Goal: Transaction & Acquisition: Purchase product/service

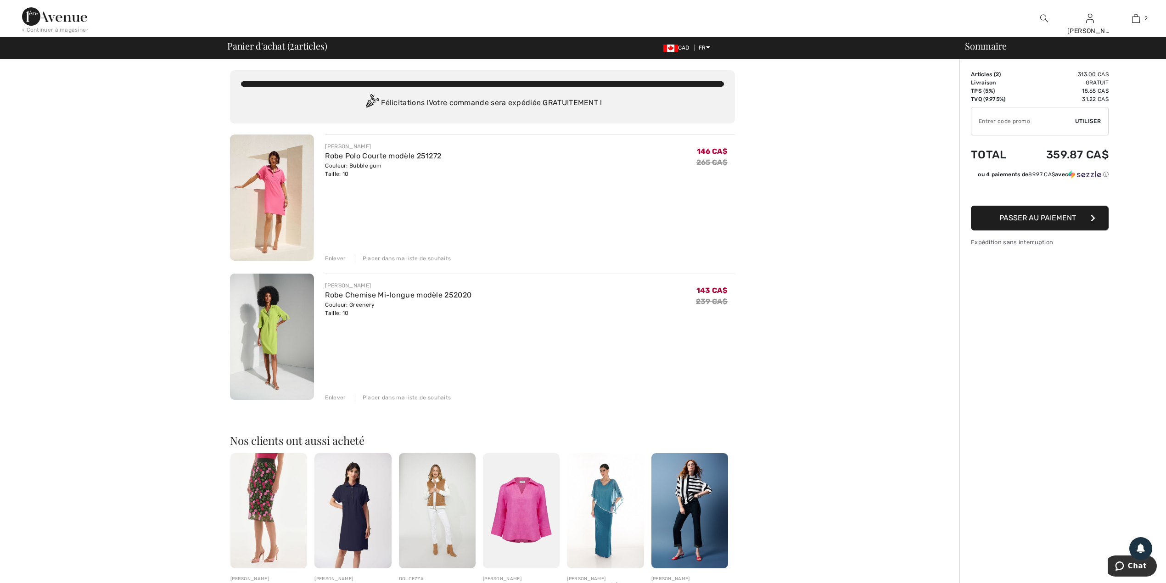
click at [915, 526] on div "Vous n'êtes qu'à 0.00 CA$ de la LIVRAISON GRATUITE! Continuer à magasiner > Fél…" at bounding box center [483, 429] width 954 height 740
click at [364, 157] on link "Robe Polo Courte modèle 251272" at bounding box center [383, 155] width 116 height 9
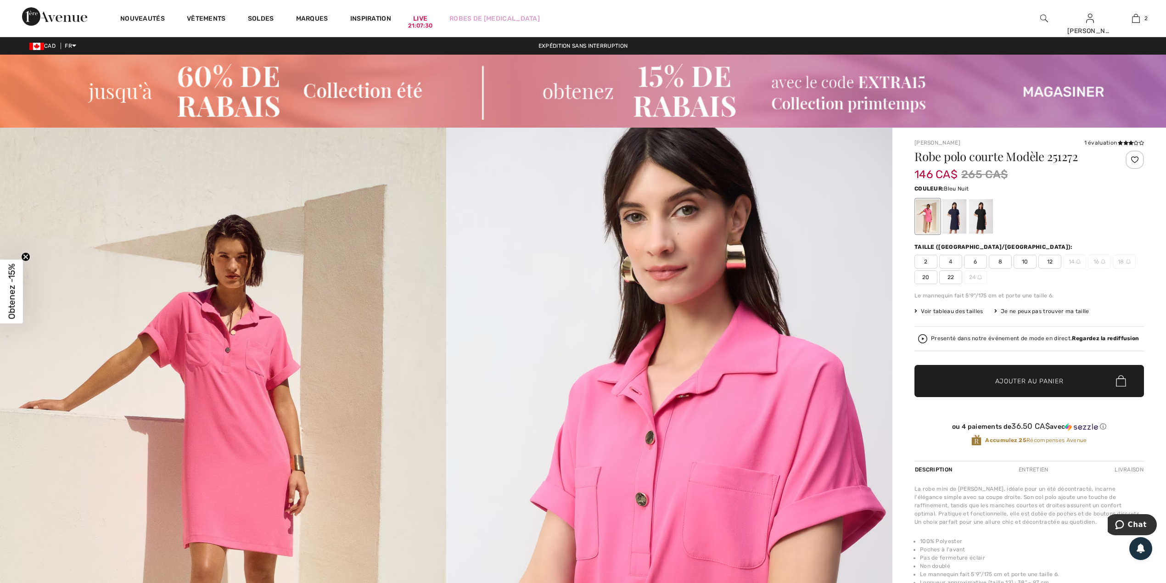
click at [956, 226] on div at bounding box center [954, 216] width 24 height 34
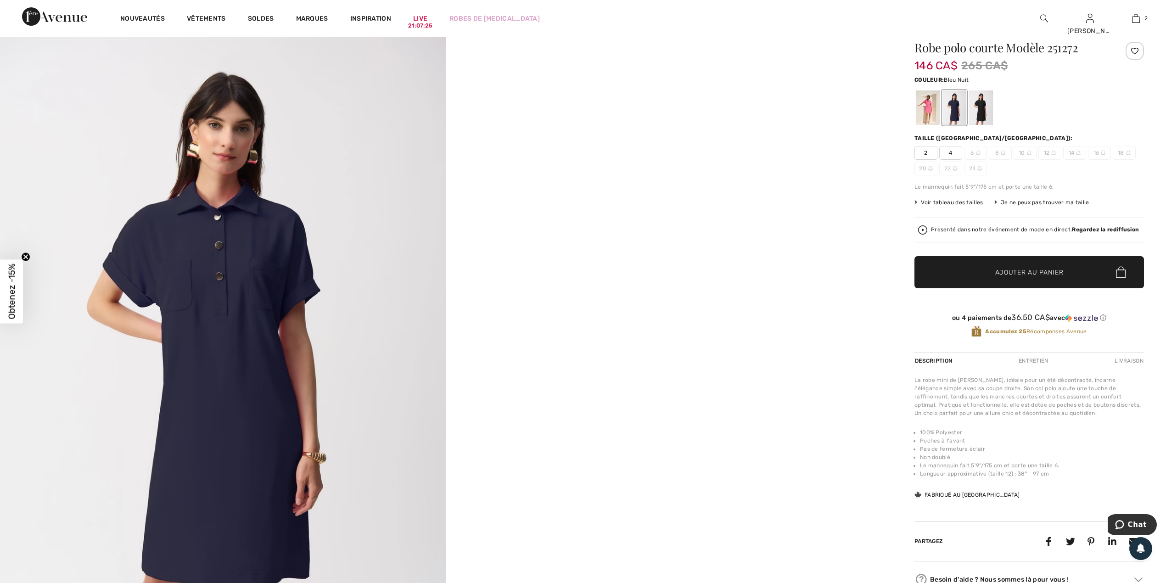
scroll to position [122, 0]
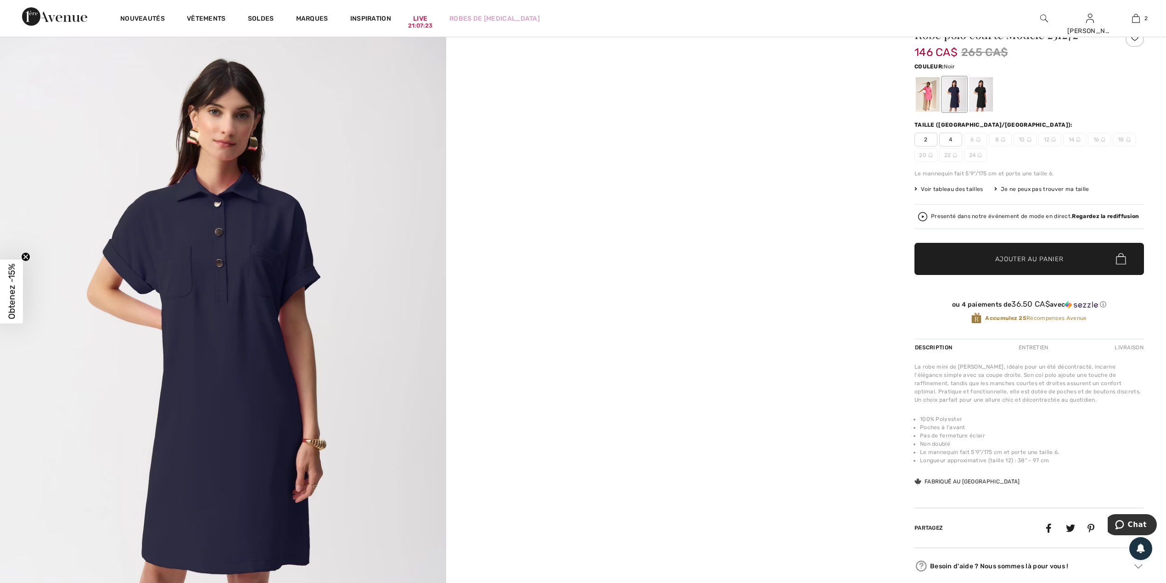
click at [988, 97] on div at bounding box center [981, 94] width 24 height 34
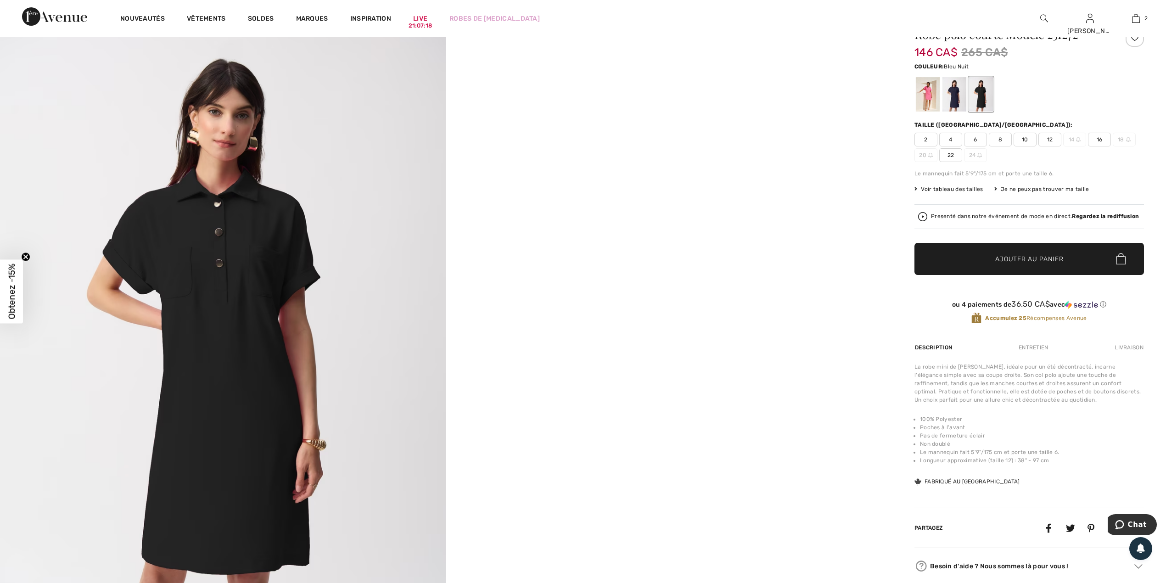
click at [953, 101] on div at bounding box center [954, 94] width 24 height 34
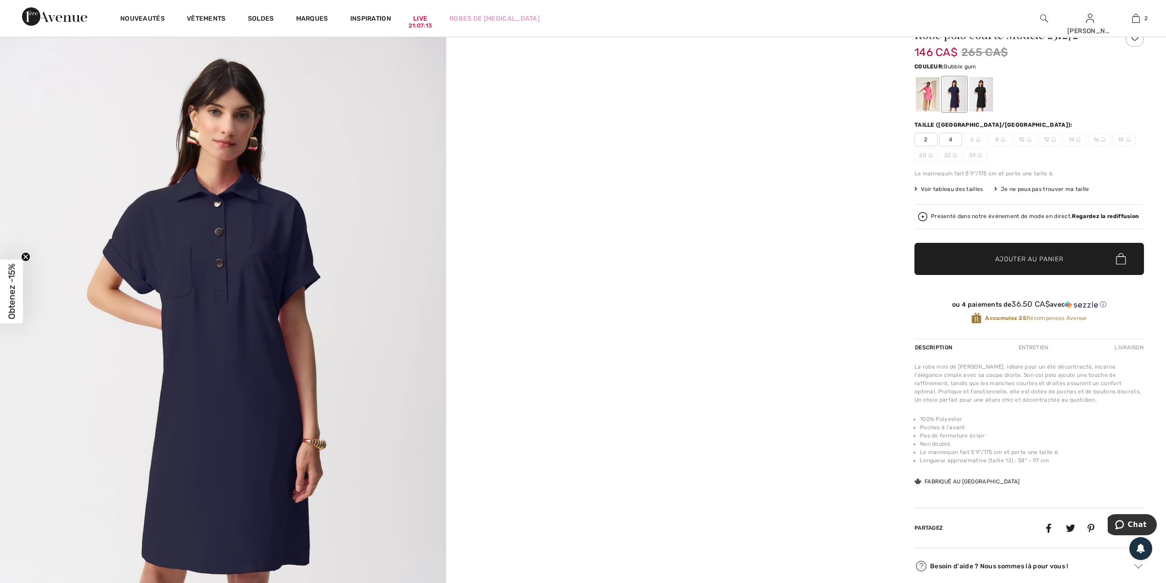
click at [924, 99] on div at bounding box center [928, 94] width 24 height 34
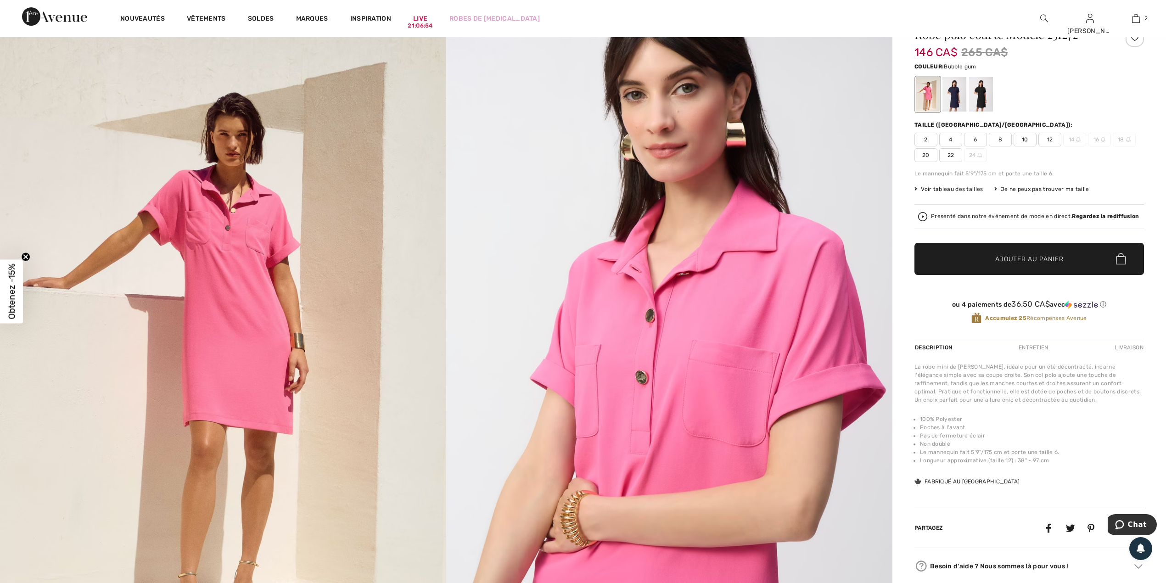
scroll to position [0, 0]
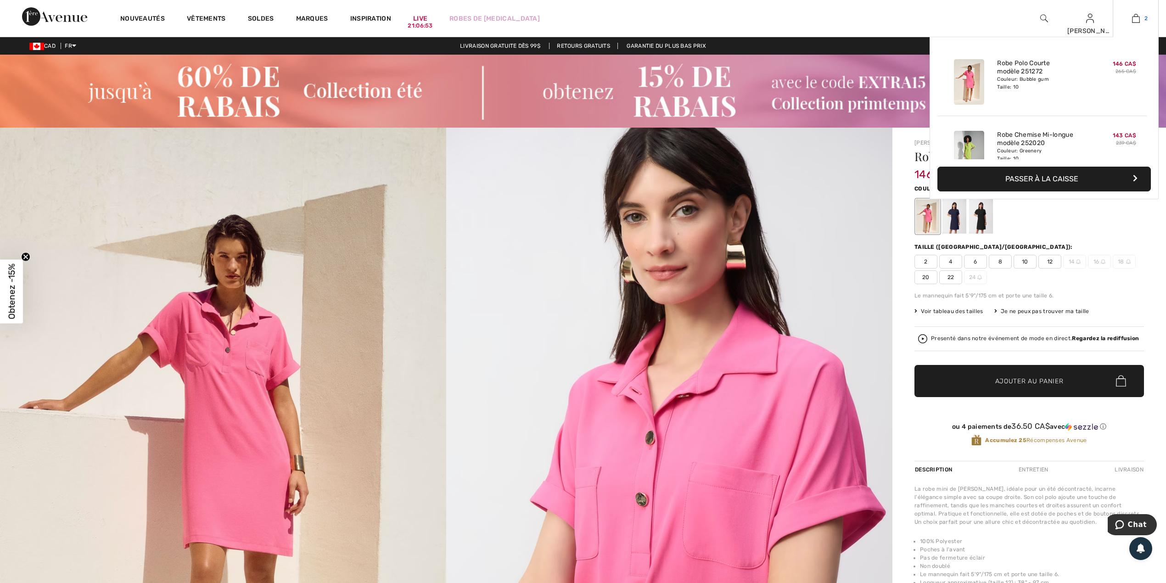
click at [1138, 23] on img at bounding box center [1136, 18] width 8 height 11
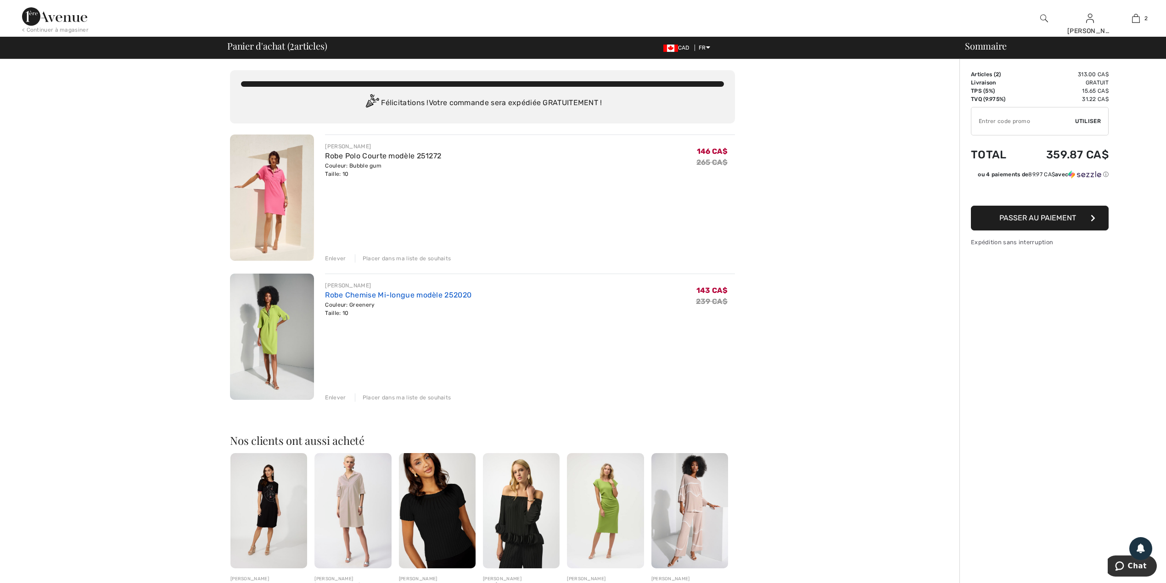
click at [364, 296] on link "Robe Chemise Mi-longue modèle 252020" at bounding box center [398, 295] width 146 height 9
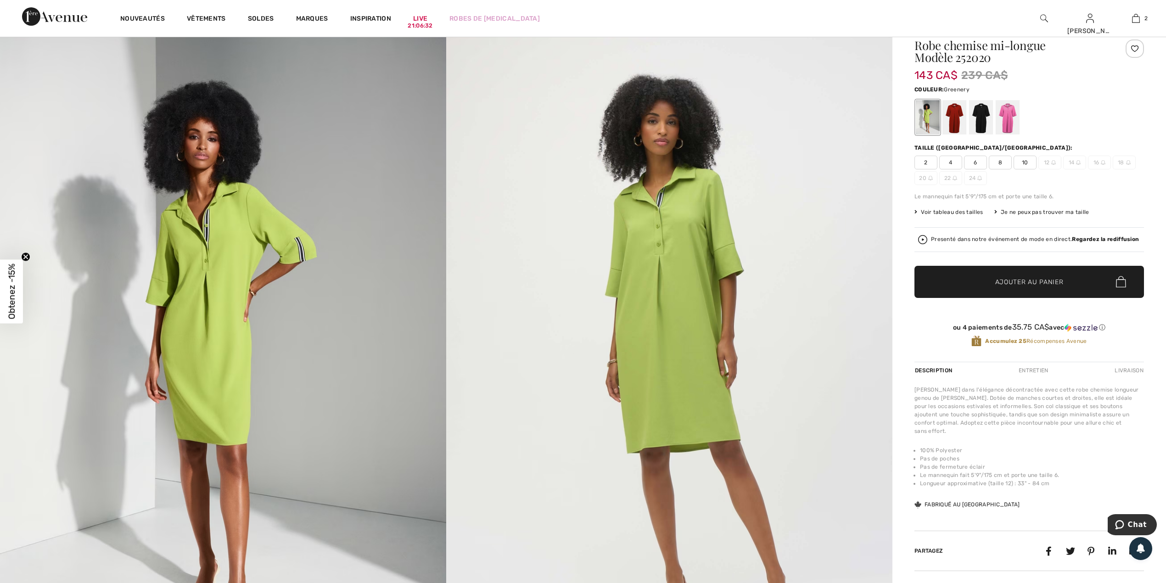
scroll to position [122, 0]
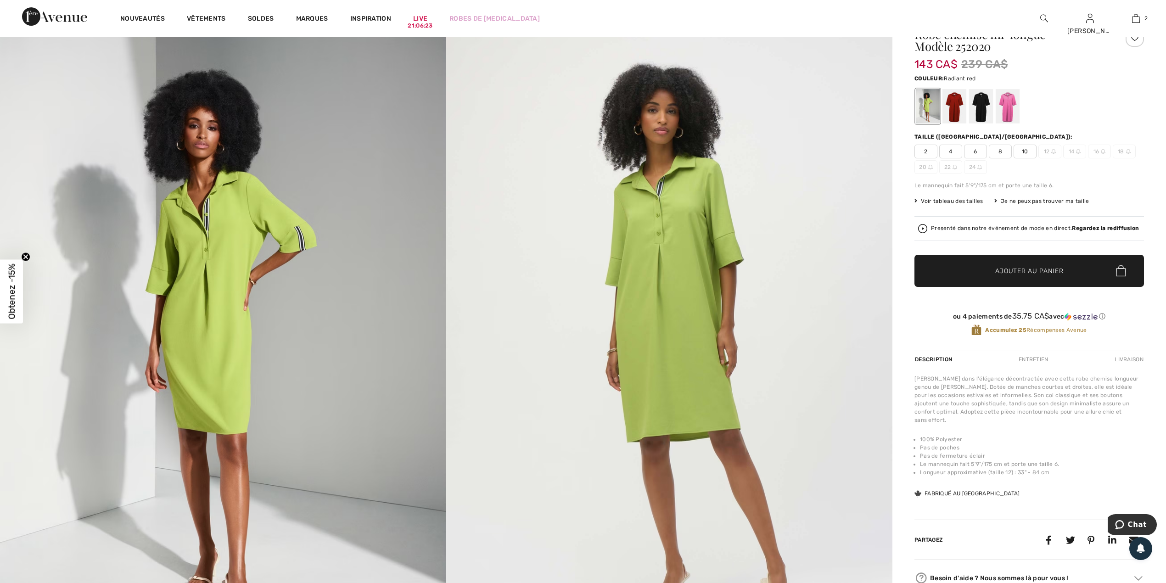
click at [954, 106] on div at bounding box center [954, 106] width 24 height 34
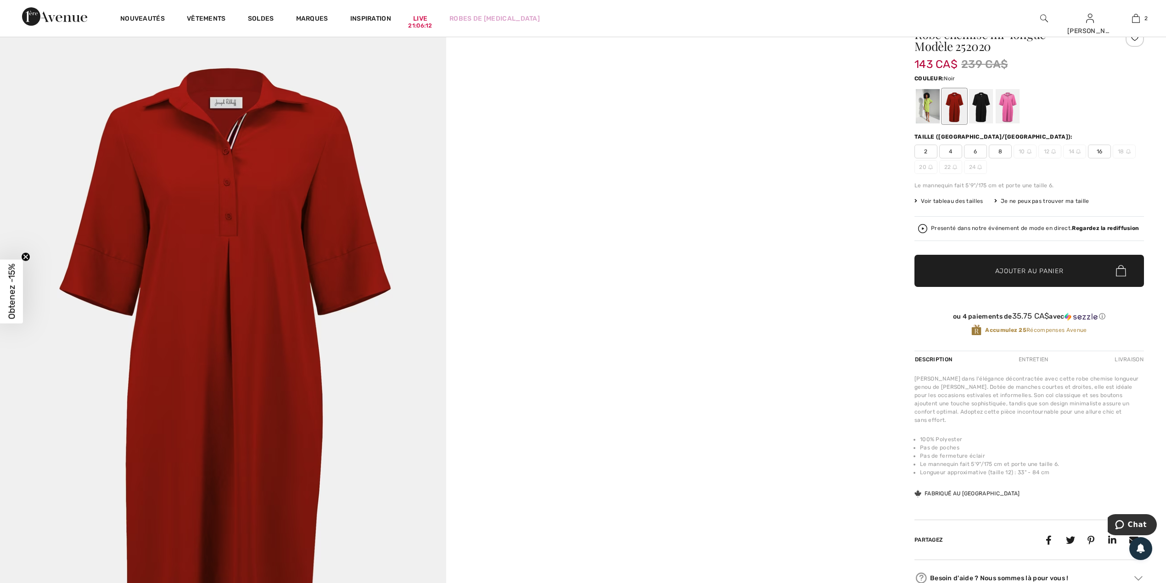
click at [982, 109] on div at bounding box center [981, 106] width 24 height 34
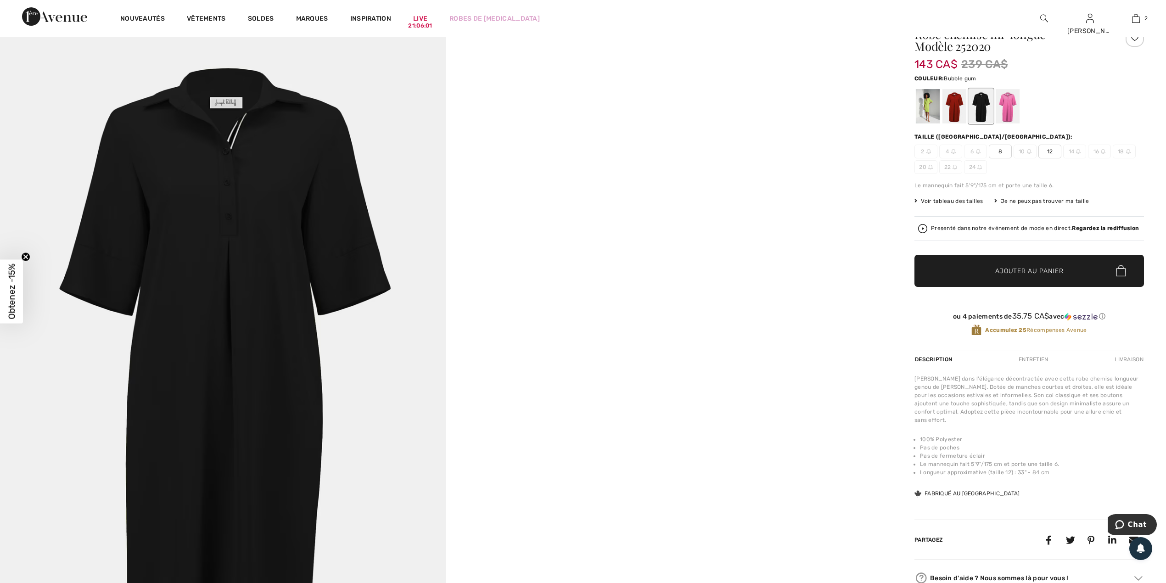
click at [1009, 105] on div at bounding box center [1008, 106] width 24 height 34
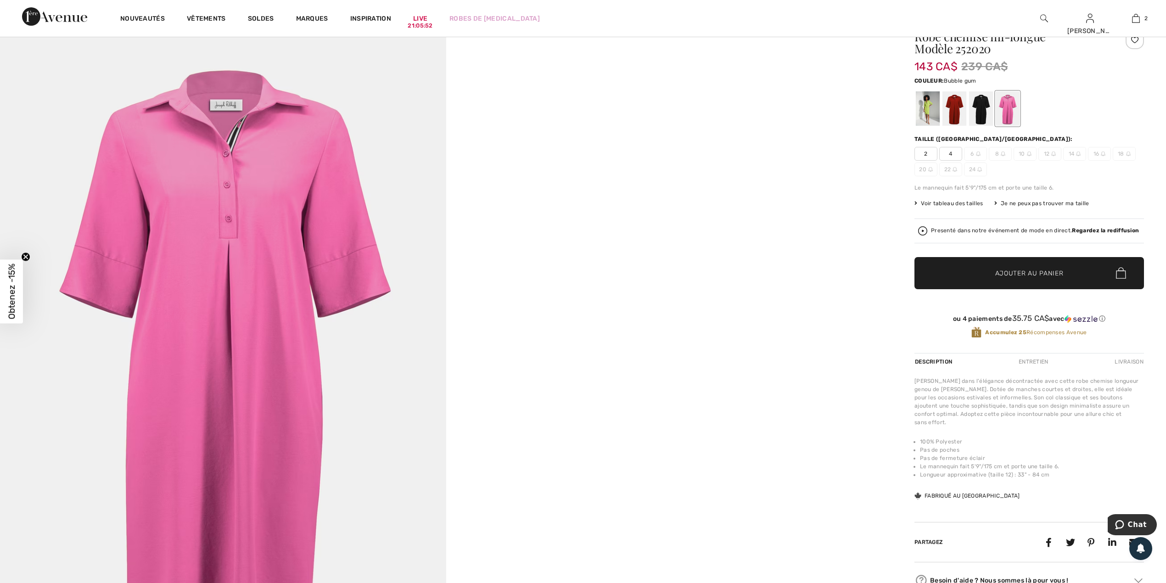
scroll to position [0, 0]
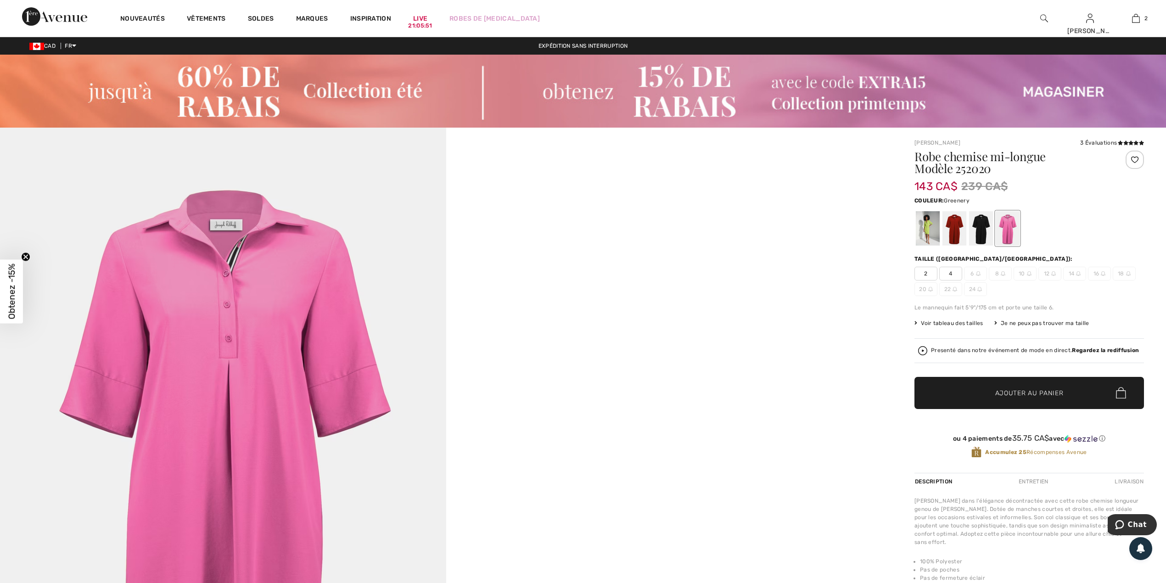
click at [926, 223] on div at bounding box center [928, 228] width 24 height 34
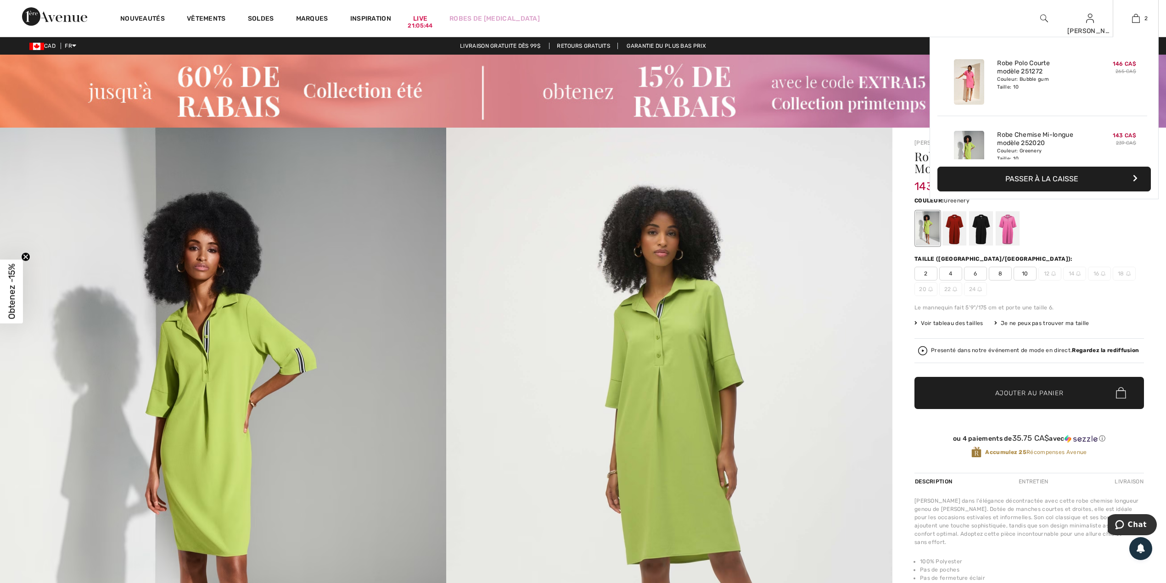
click at [1047, 181] on button "Passer à la caisse" at bounding box center [1043, 179] width 213 height 25
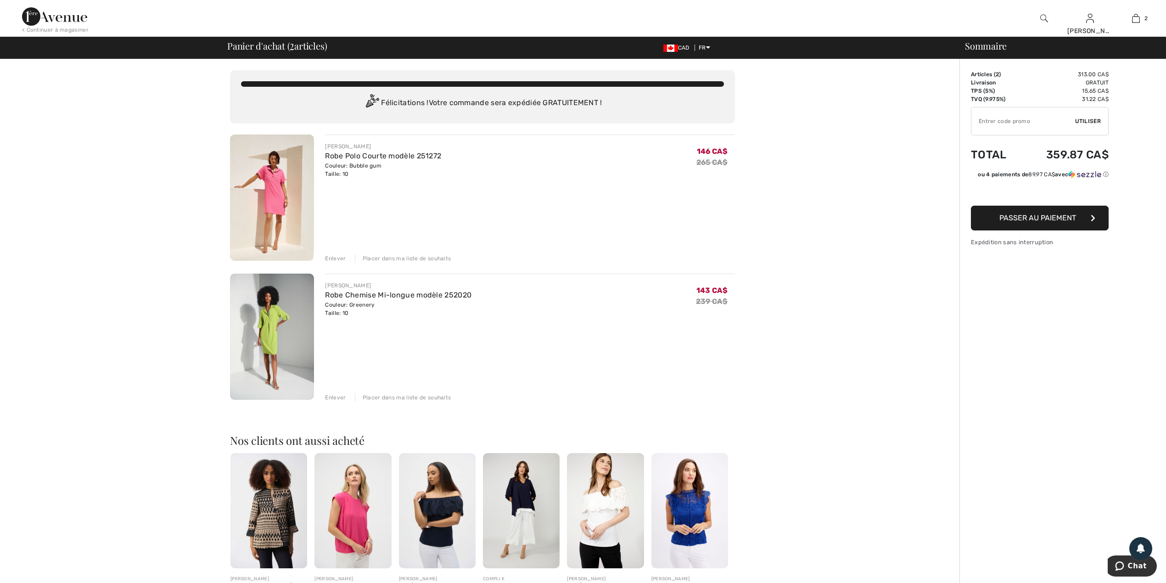
click at [1005, 128] on input "TEXT" at bounding box center [1023, 121] width 104 height 28
type input "EXTRA15"
click at [1086, 120] on span "Utiliser" at bounding box center [1088, 121] width 26 height 8
